Goal: Information Seeking & Learning: Learn about a topic

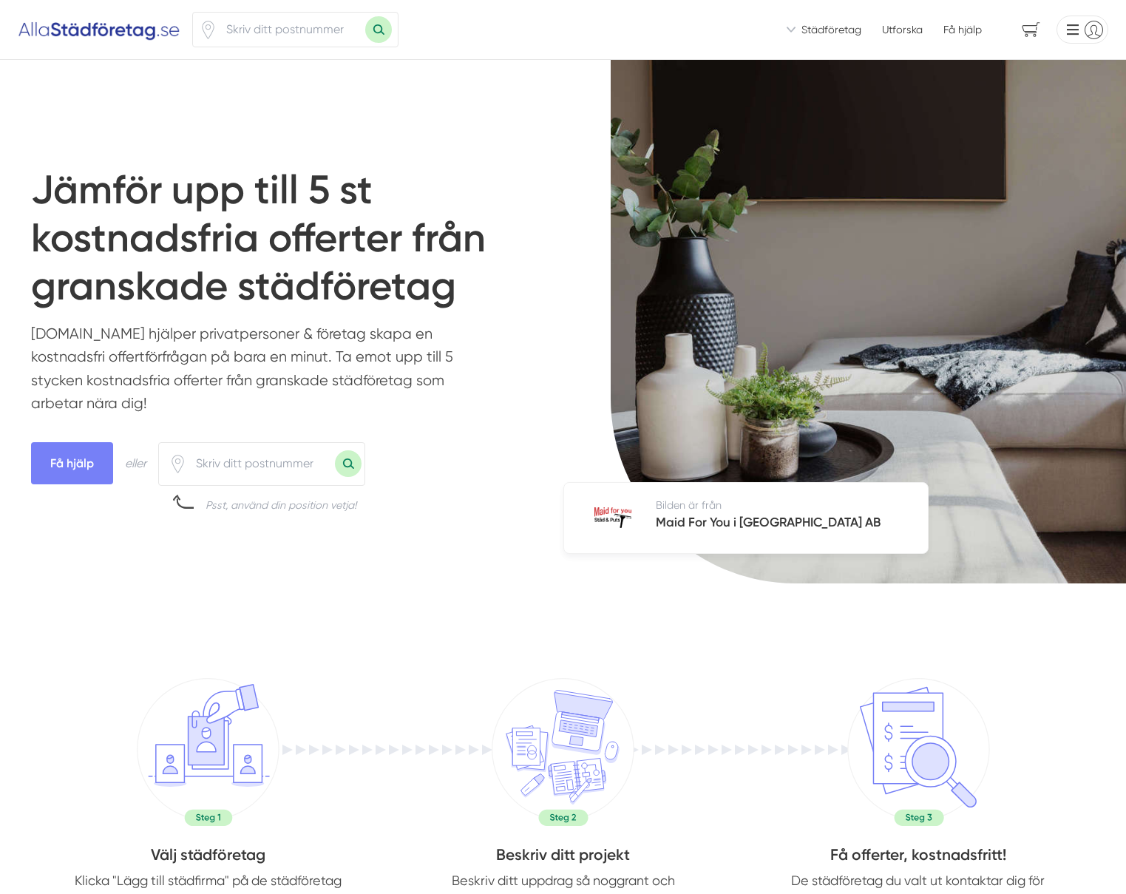
click at [801, 30] on div "Städföretag Hur fungerar Alla Städföretag? Så här fungerar tjänsten för städför…" at bounding box center [831, 29] width 89 height 15
click at [805, 30] on span "Städföretag" at bounding box center [831, 29] width 60 height 15
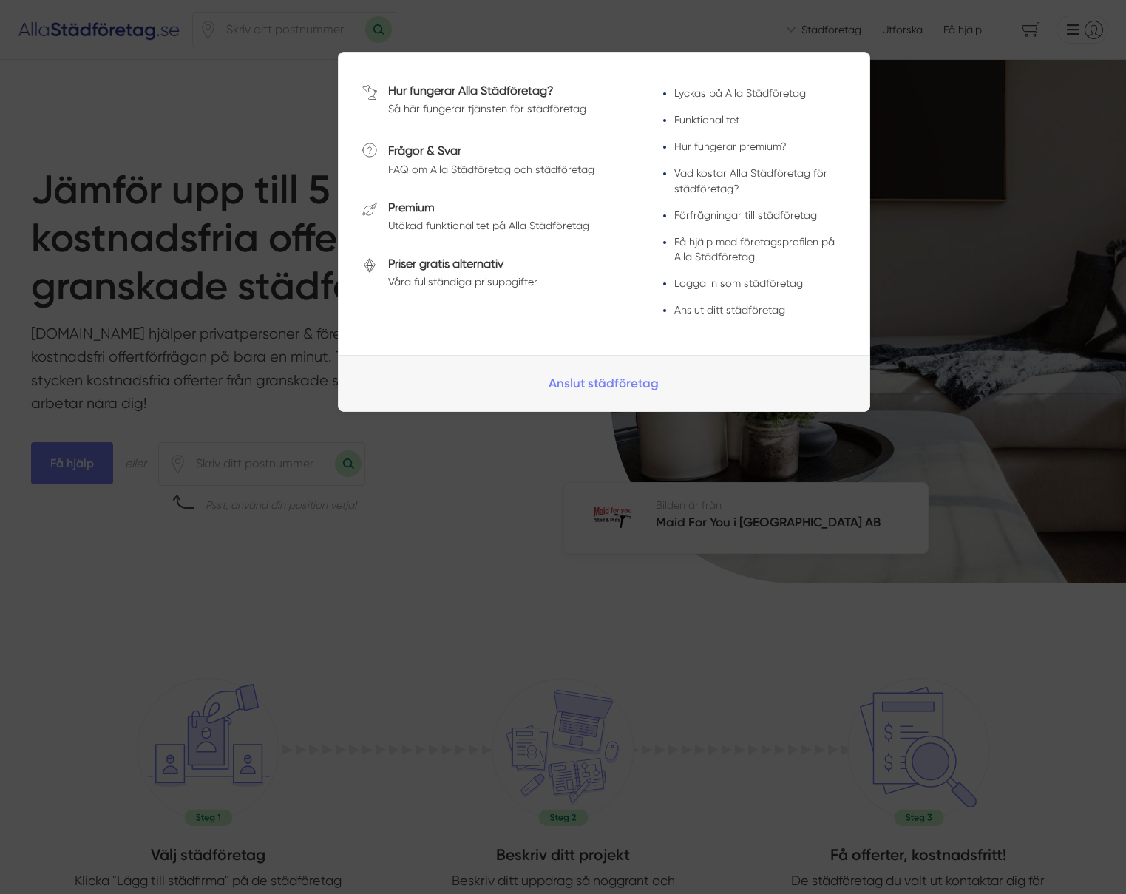
click at [643, 432] on div at bounding box center [563, 447] width 1126 height 894
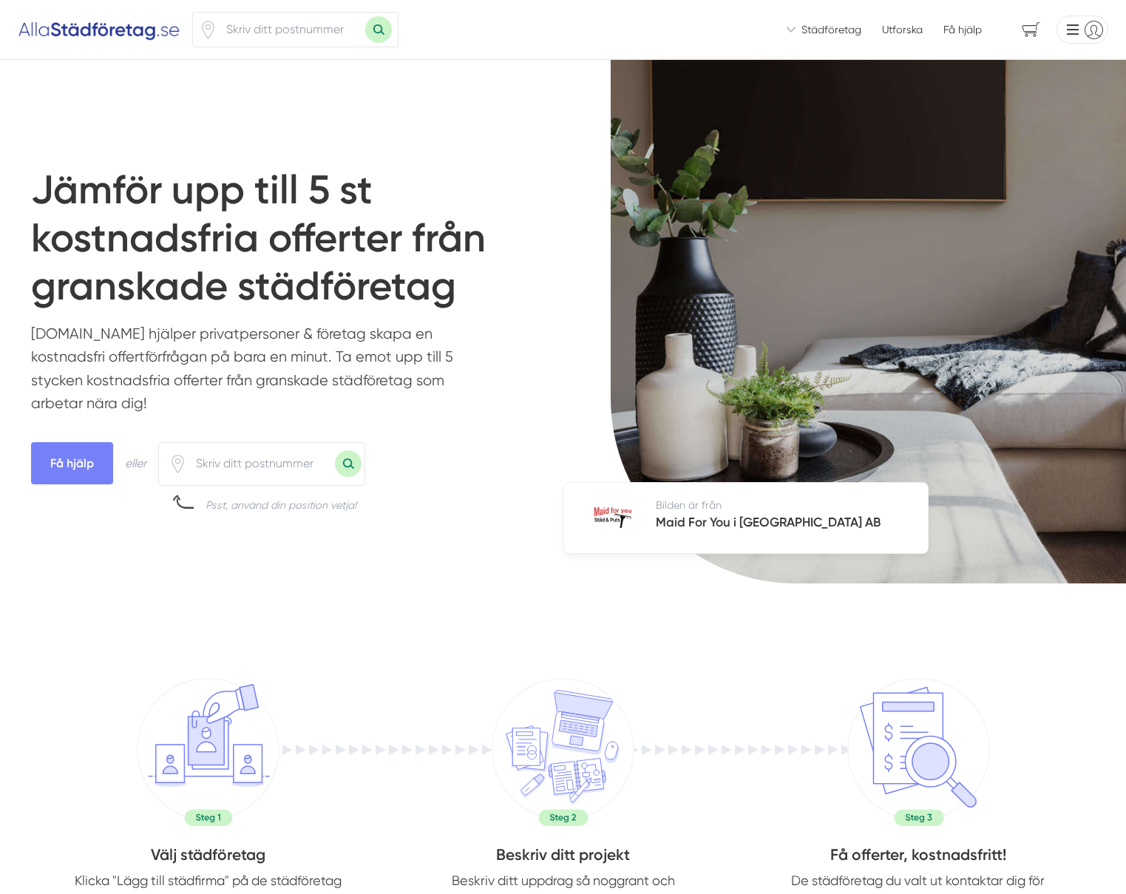
click at [827, 35] on span "Städföretag" at bounding box center [831, 29] width 60 height 15
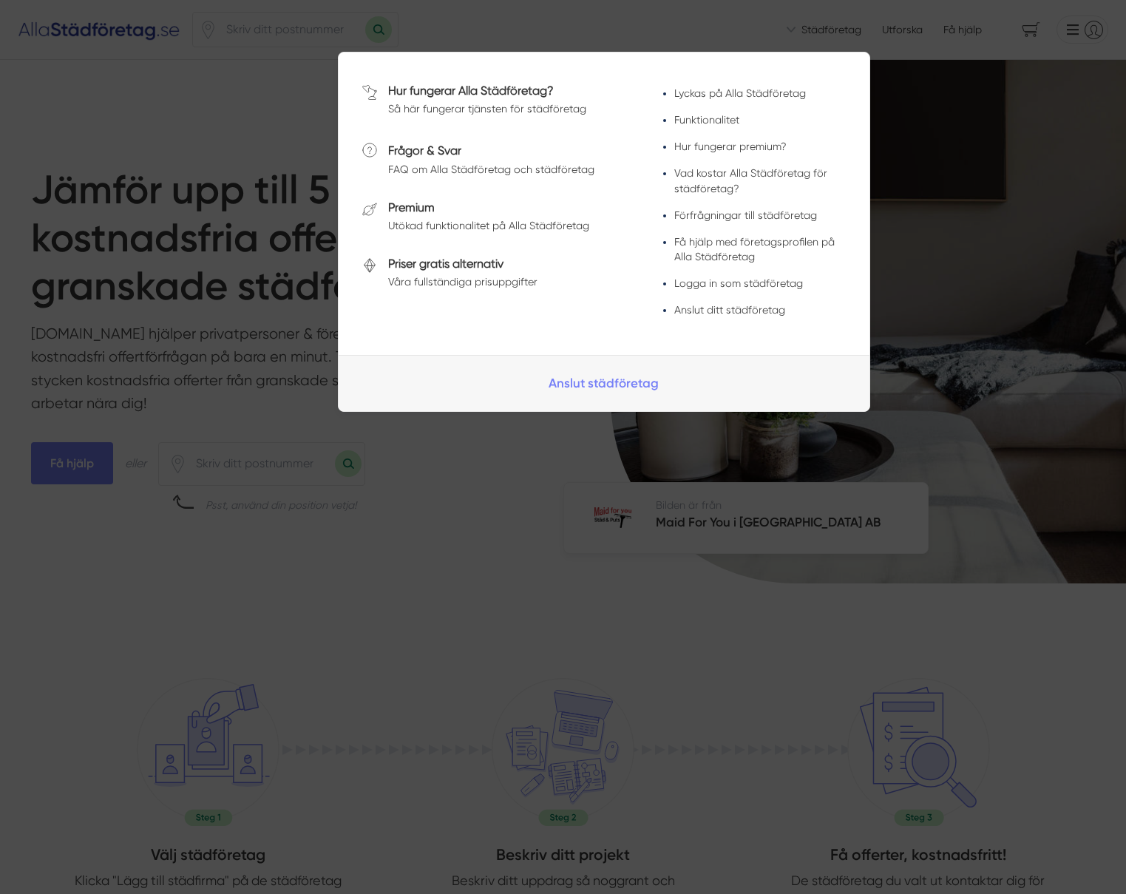
drag, startPoint x: 810, startPoint y: 31, endPoint x: 796, endPoint y: 30, distance: 14.1
click at [810, 31] on span at bounding box center [563, 26] width 1126 height 16
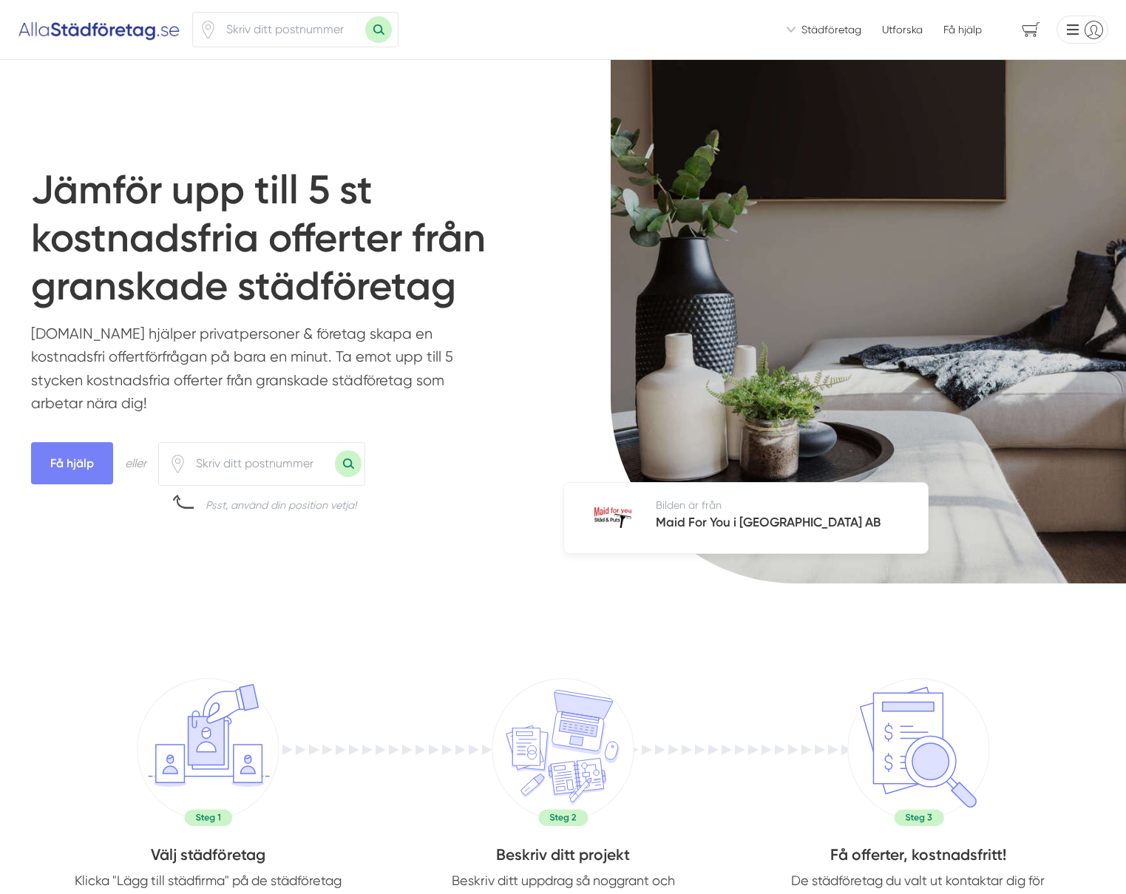
drag, startPoint x: 790, startPoint y: 29, endPoint x: 775, endPoint y: 36, distance: 15.9
click at [790, 29] on icon at bounding box center [791, 30] width 9 height 6
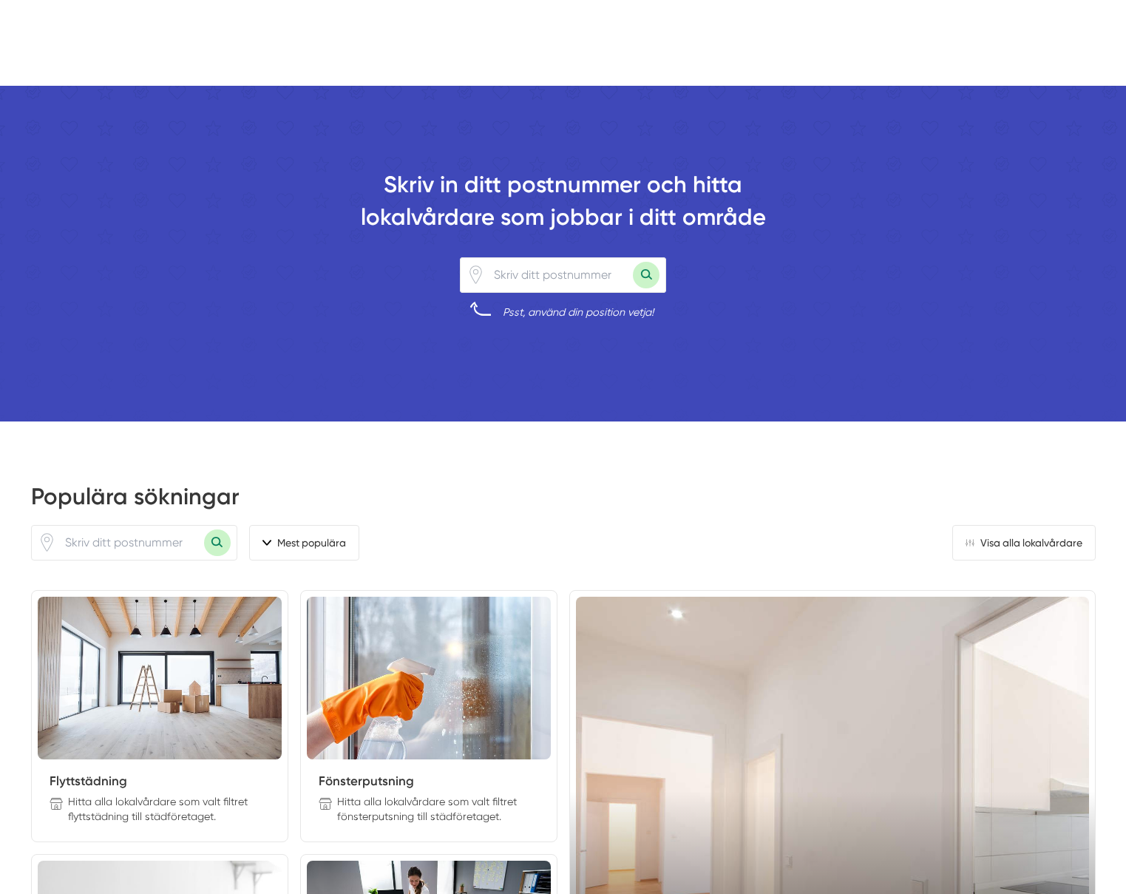
scroll to position [1105, 0]
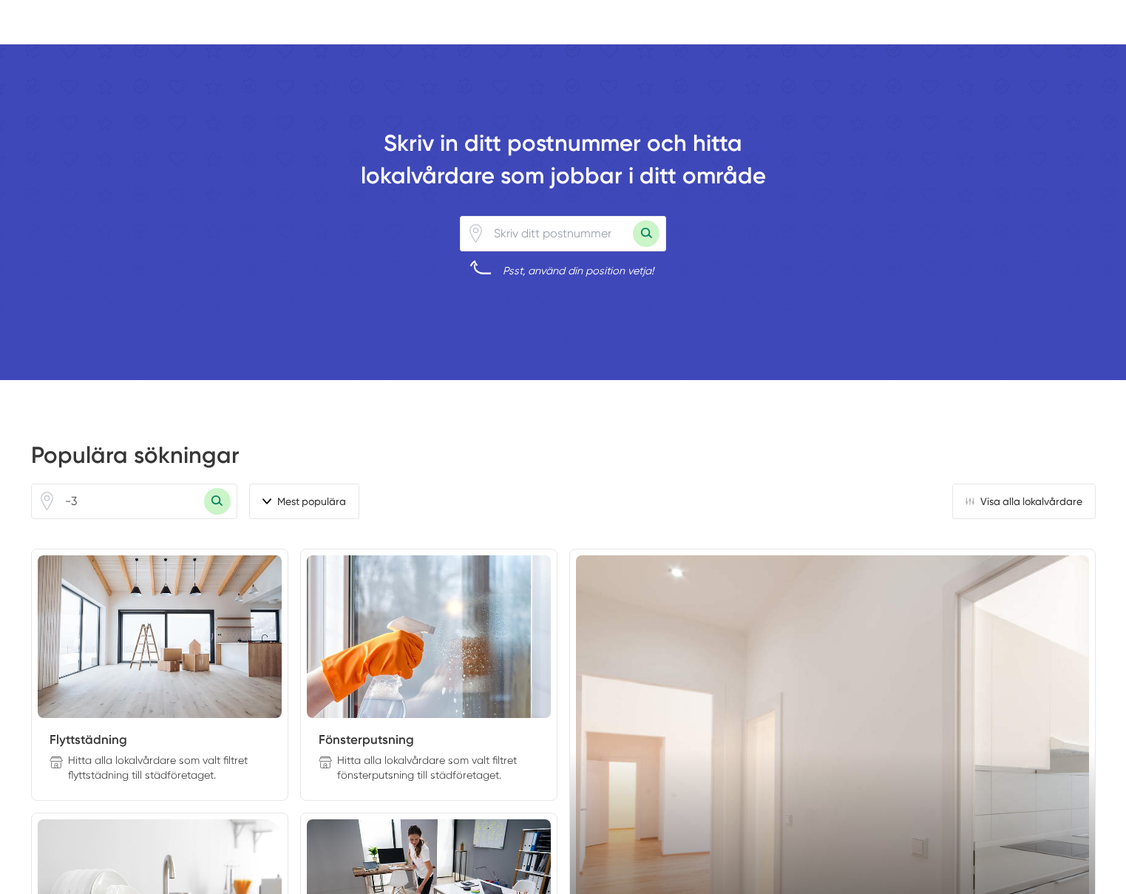
click at [136, 495] on input "-3" at bounding box center [130, 501] width 148 height 34
type input "-4"
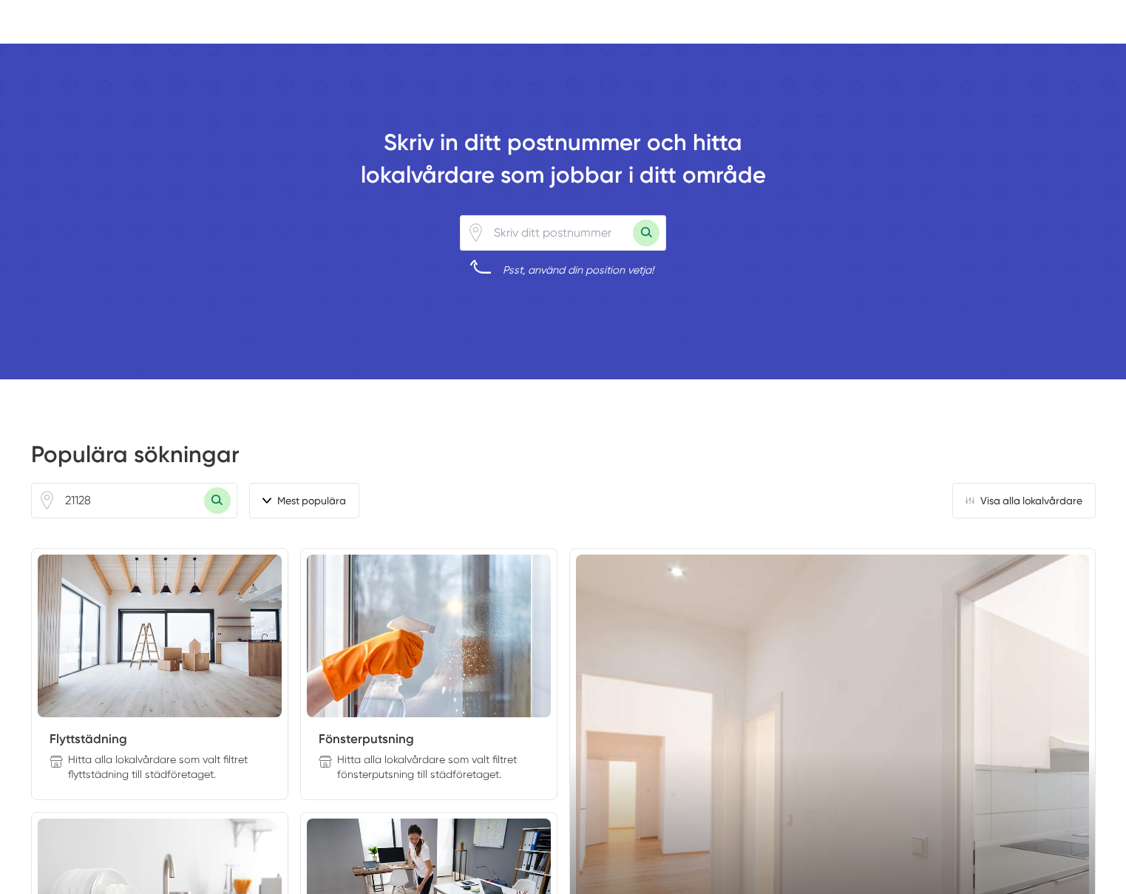
type input "21128"
click at [204, 487] on button "Sök med postnummer" at bounding box center [217, 500] width 27 height 27
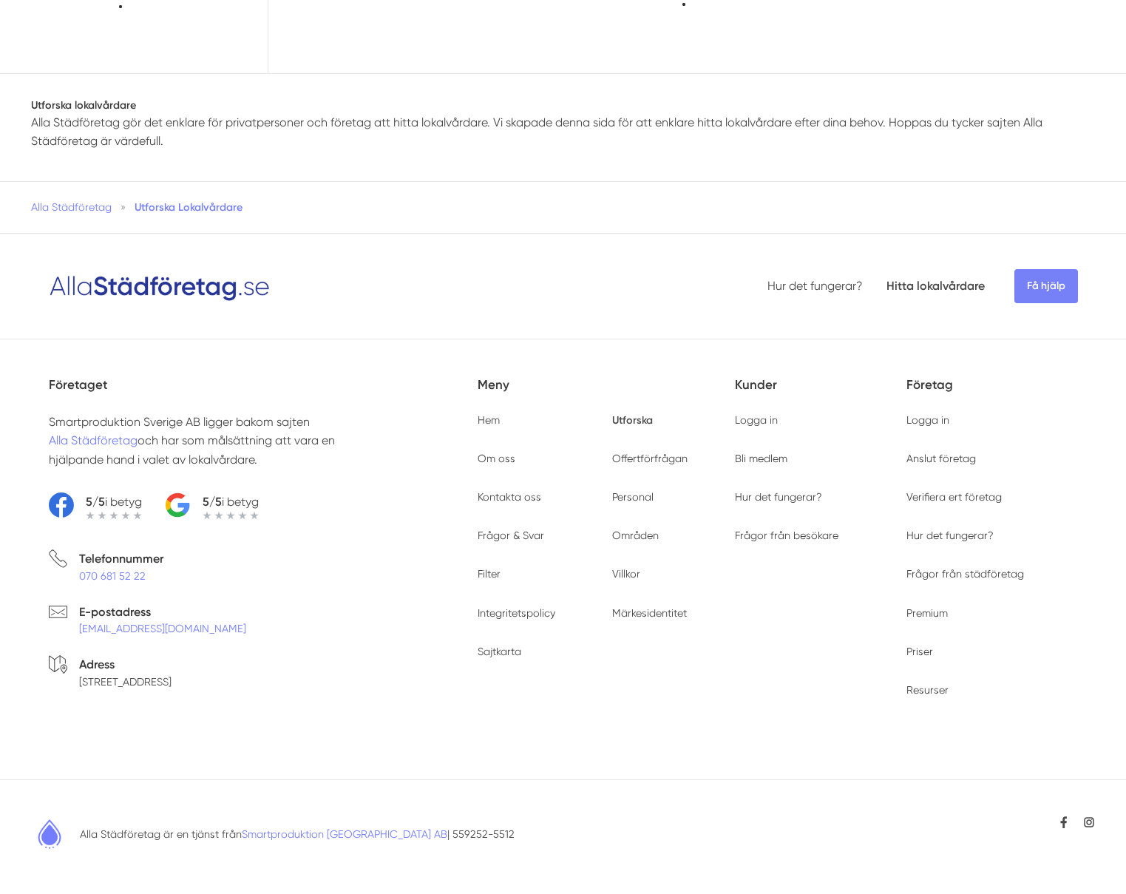
type input "21128"
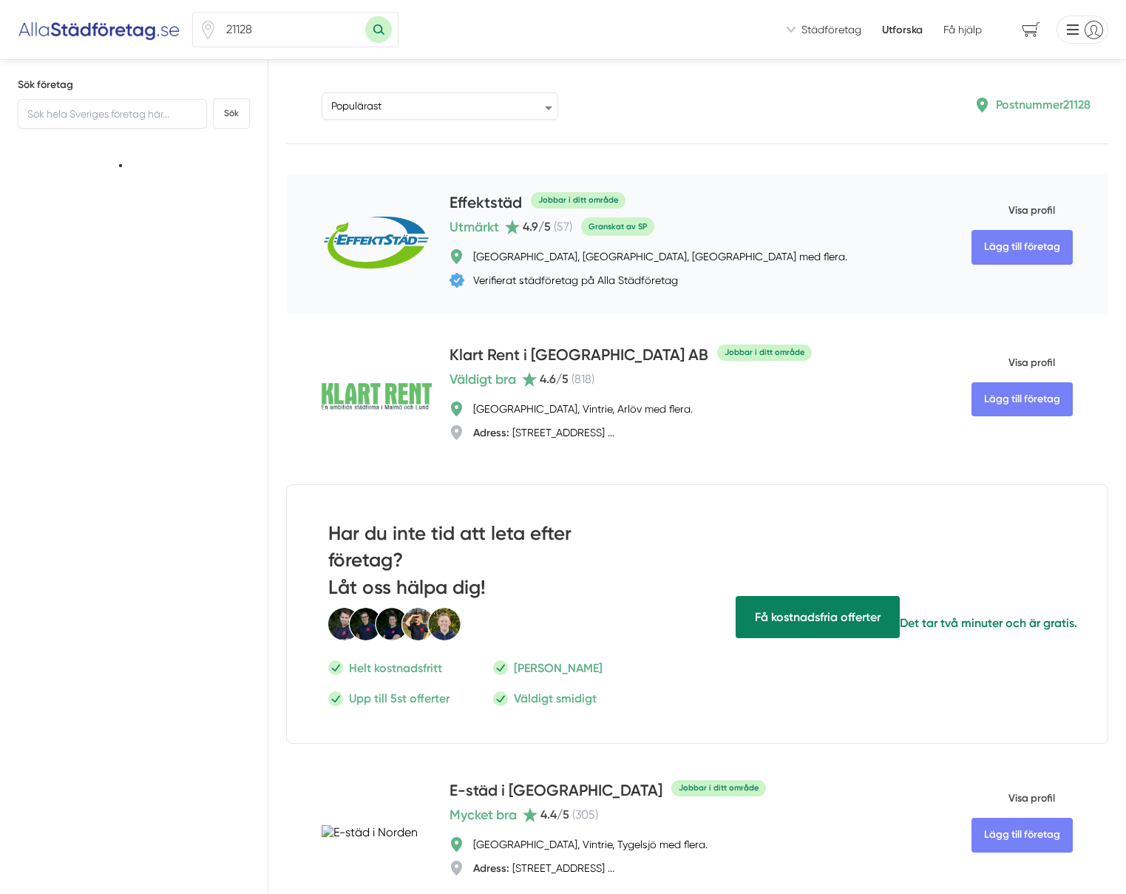
click at [382, 267] on img at bounding box center [377, 244] width 110 height 62
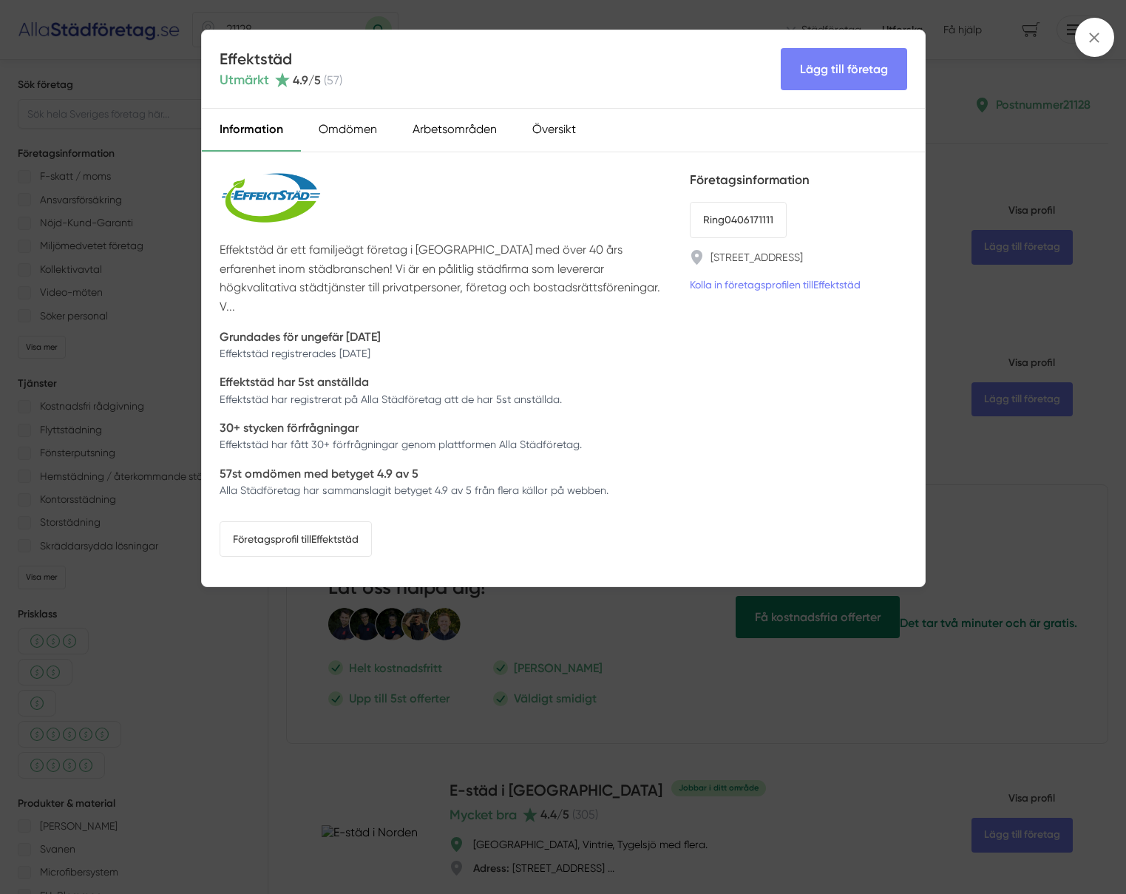
drag, startPoint x: 508, startPoint y: 618, endPoint x: 513, endPoint y: 611, distance: 8.4
click at [508, 618] on div "Effektstäd Utmärkt 4.9 /5 ( 57 ) Lägg till företag Information Omdömen Arbetsom…" at bounding box center [563, 447] width 1126 height 894
